Goal: Leave review/rating

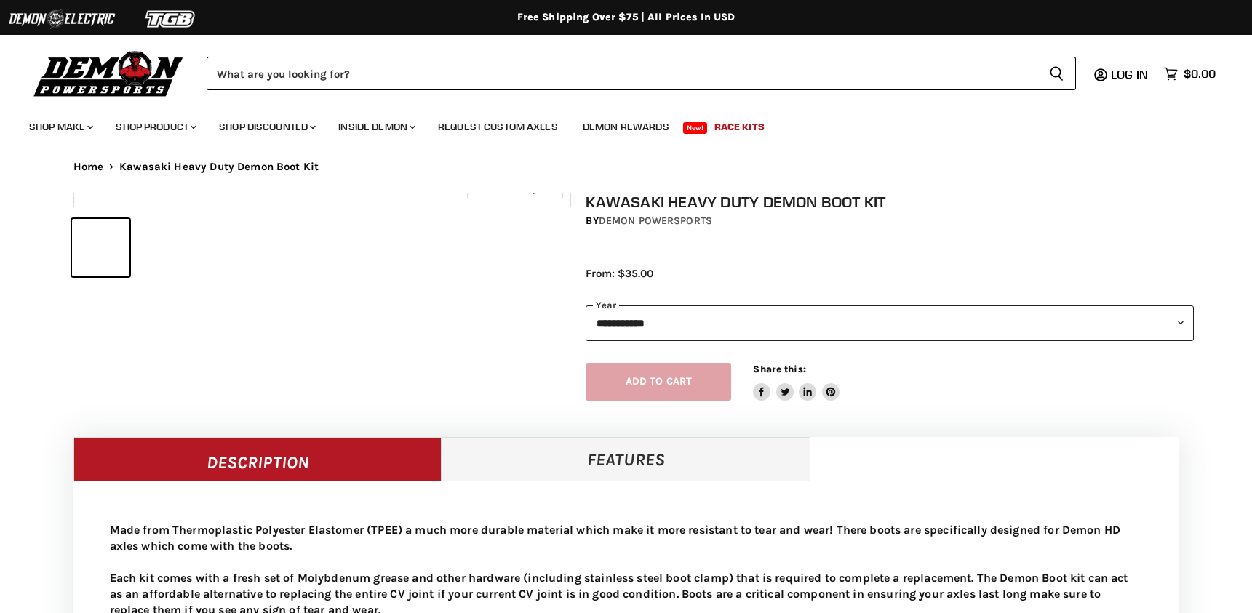
select select "******"
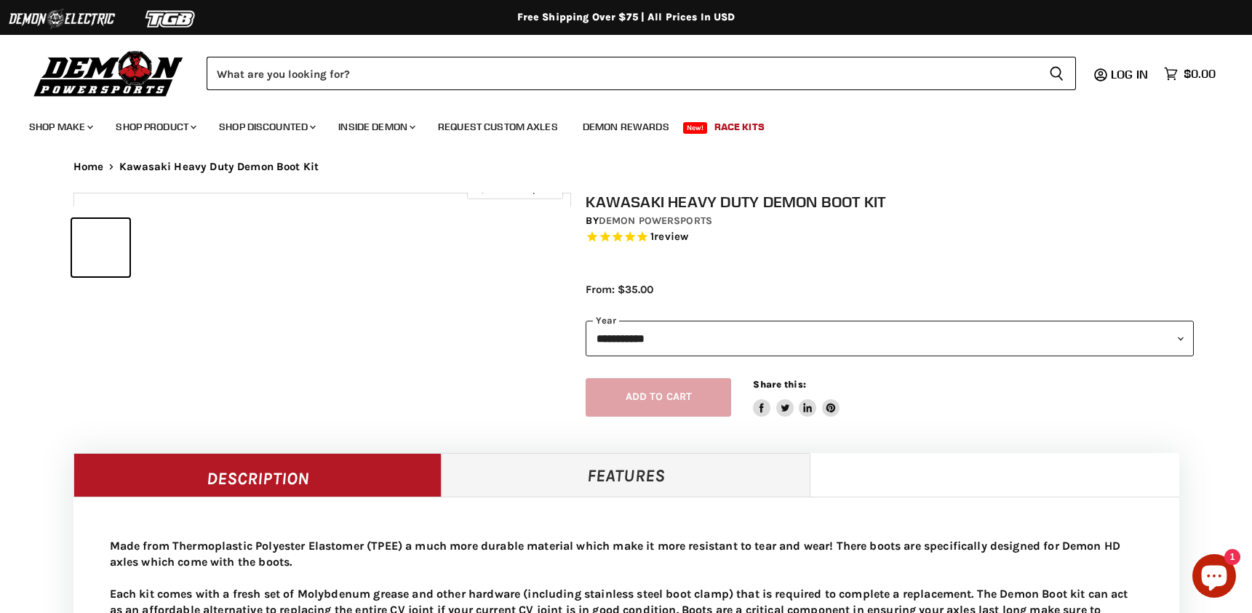
select select "******"
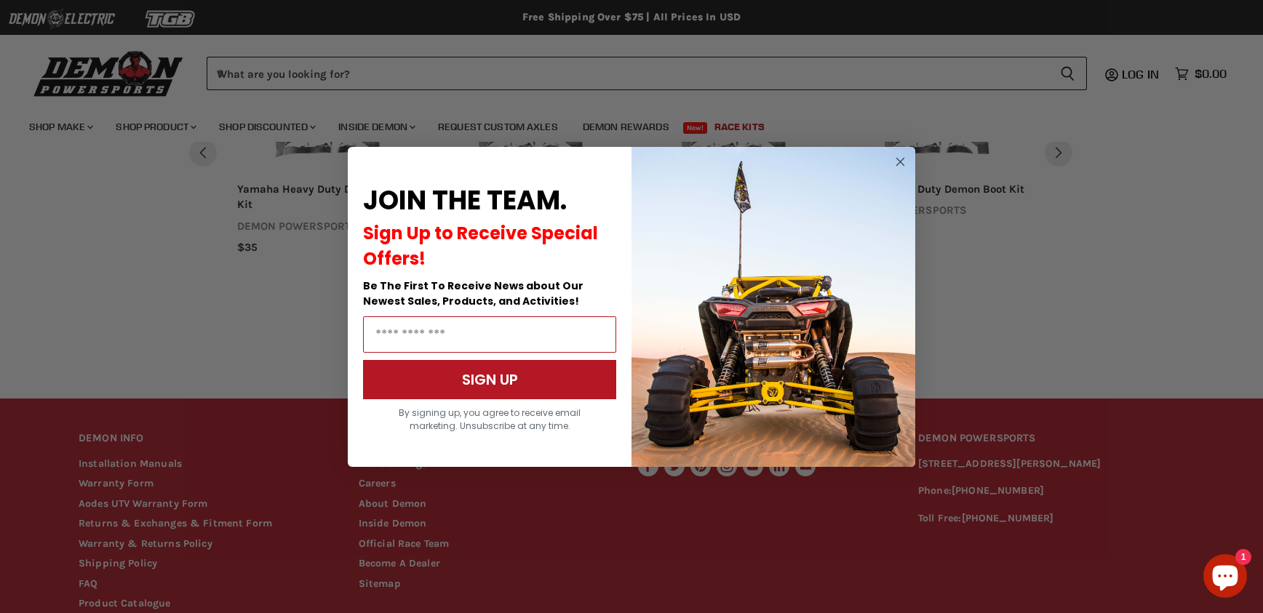
scroll to position [1310, 0]
